Goal: Task Accomplishment & Management: Manage account settings

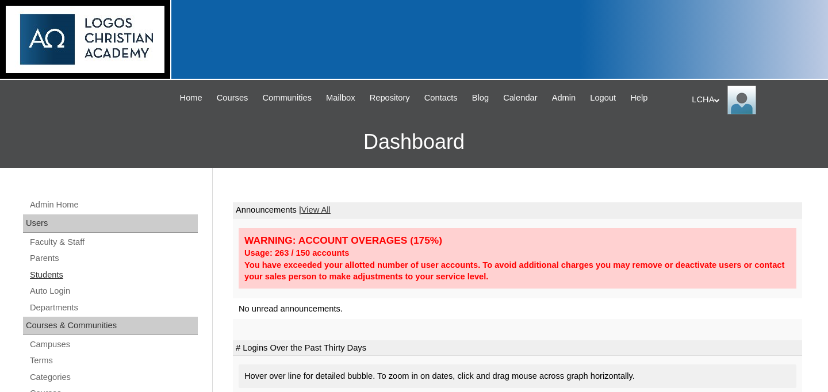
click at [70, 275] on link "Students" at bounding box center [113, 275] width 169 height 14
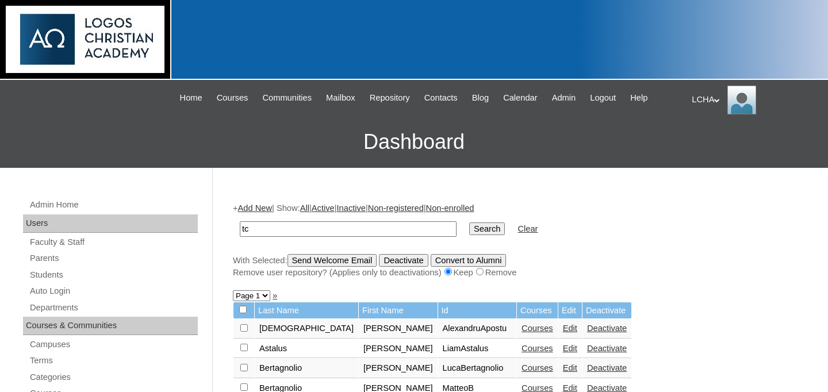
type input "tcm"
type input "student"
click at [469, 223] on input "Search" at bounding box center [487, 229] width 36 height 13
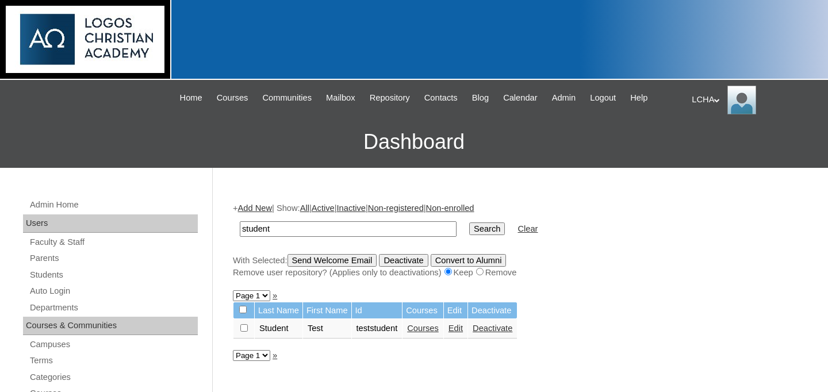
click at [431, 329] on link "Courses" at bounding box center [423, 328] width 32 height 9
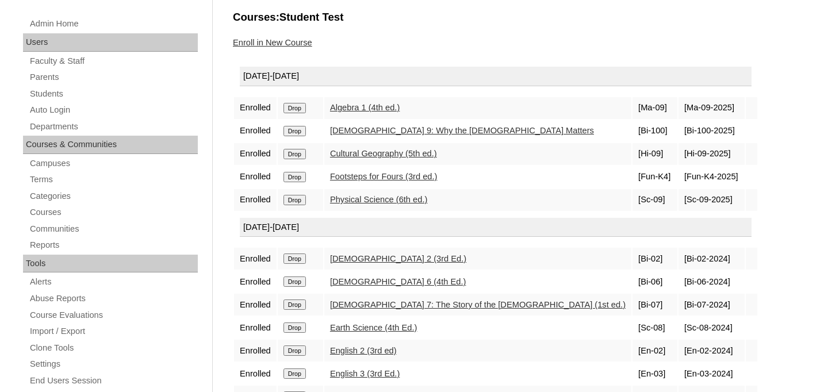
scroll to position [167, 0]
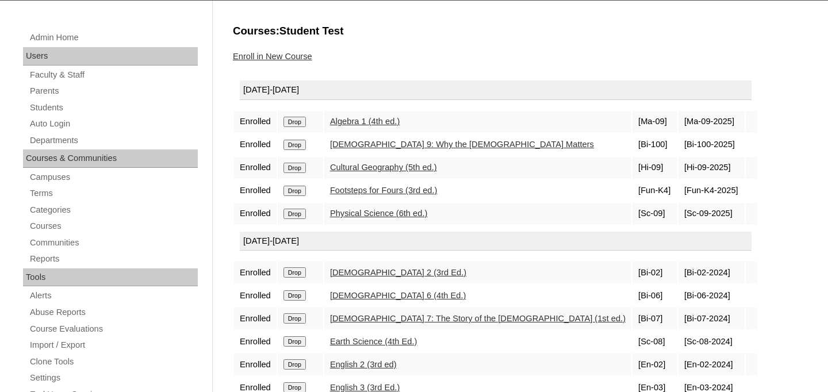
click at [286, 58] on link "Enroll in New Course" at bounding box center [272, 56] width 79 height 9
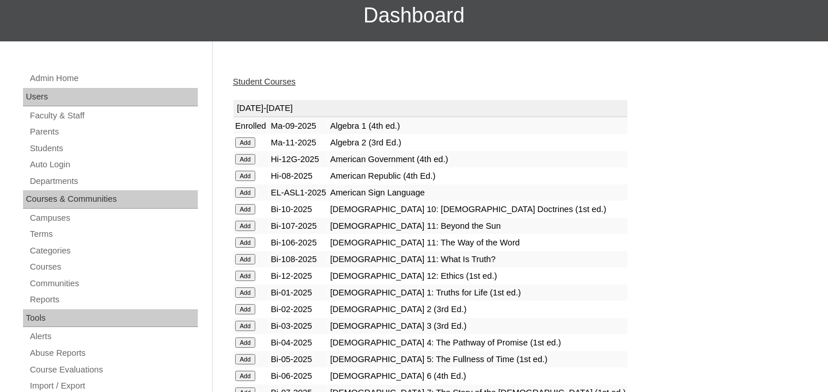
scroll to position [163, 0]
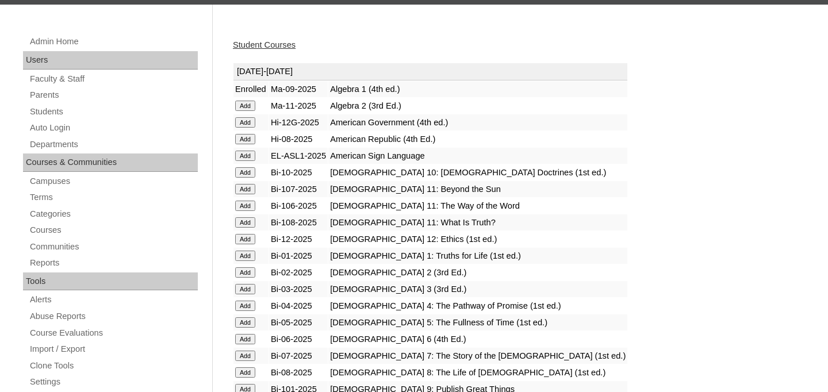
click at [251, 336] on input "Add" at bounding box center [245, 339] width 20 height 10
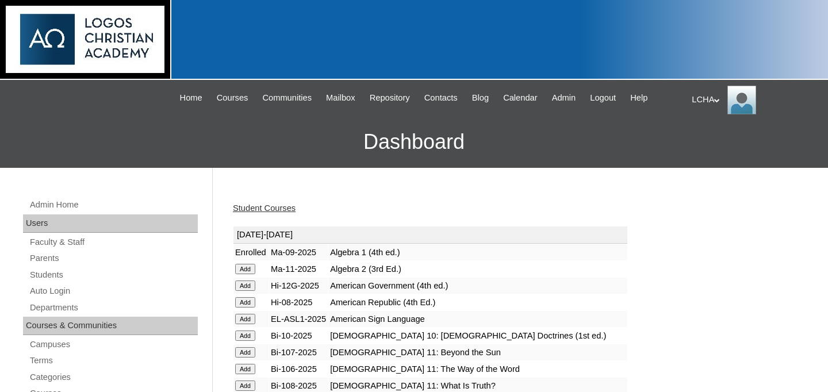
click at [708, 94] on div "LCHA My Profile My Settings Logout" at bounding box center [754, 100] width 125 height 29
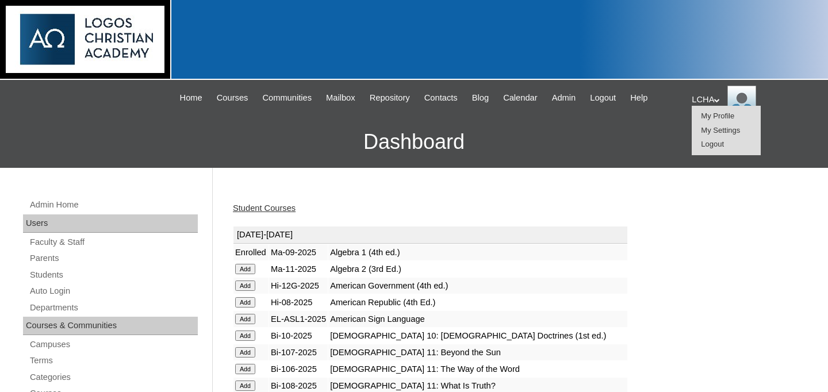
click at [710, 143] on span "Logout" at bounding box center [712, 144] width 23 height 9
